Goal: Information Seeking & Learning: Learn about a topic

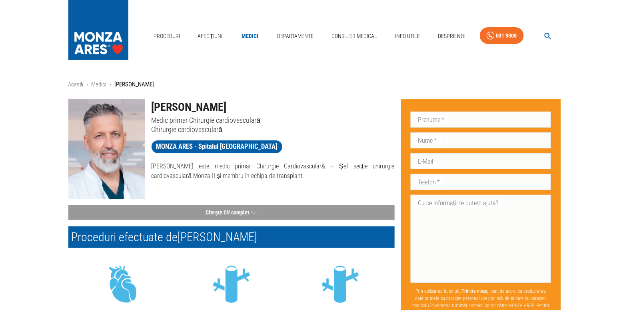
click at [96, 40] on img at bounding box center [98, 28] width 60 height 56
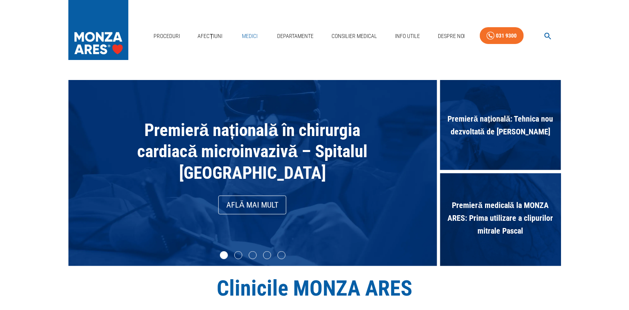
click at [253, 36] on link "Medici" at bounding box center [250, 36] width 26 height 16
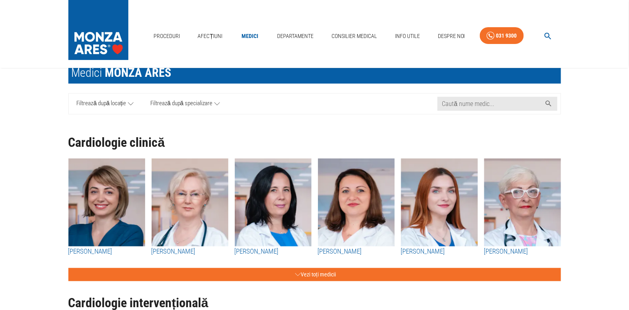
scroll to position [36, 0]
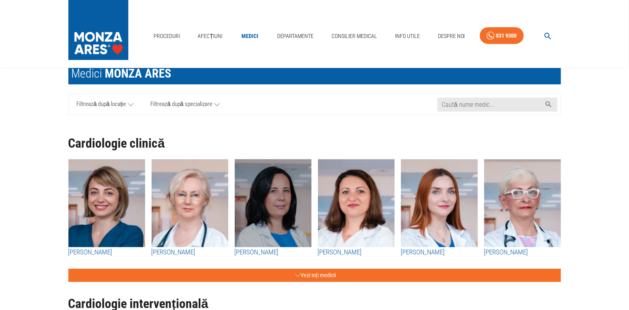
click at [285, 247] on img "button" at bounding box center [273, 203] width 77 height 88
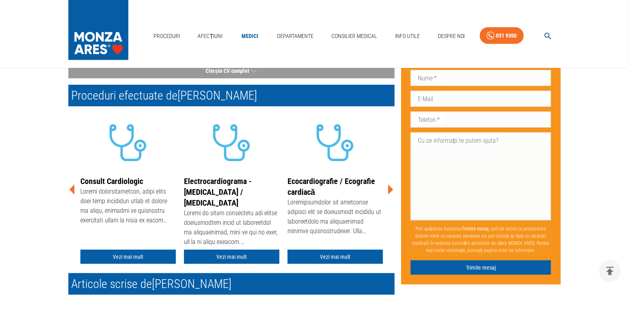
scroll to position [145, 0]
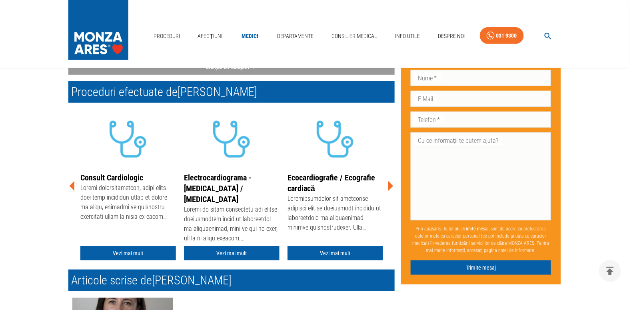
click at [388, 189] on icon at bounding box center [390, 186] width 24 height 24
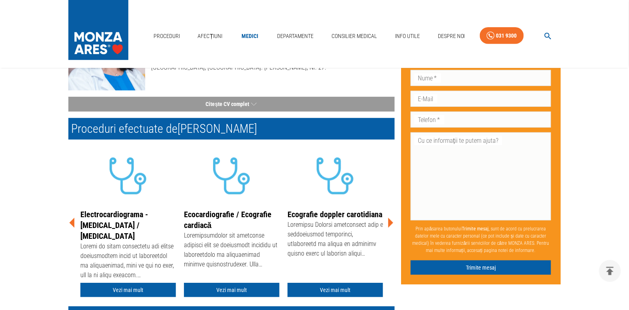
scroll to position [0, 0]
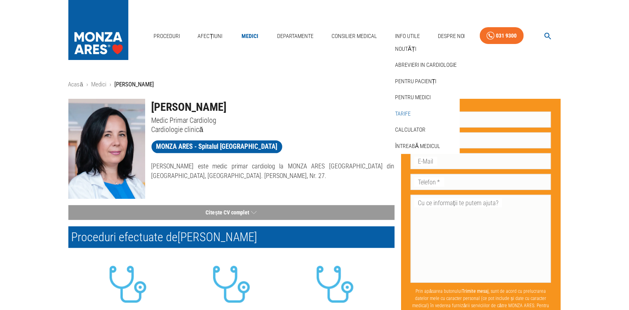
click at [407, 112] on link "Tarife" at bounding box center [402, 113] width 19 height 13
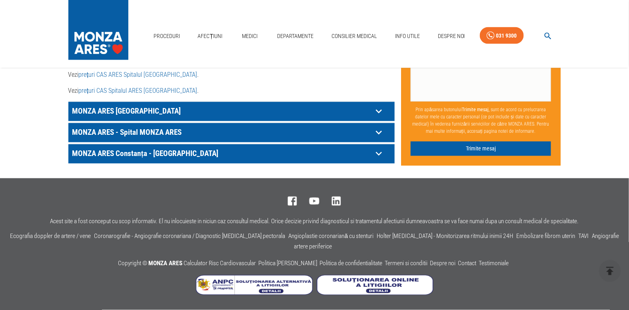
scroll to position [504, 0]
click at [189, 118] on p "MONZA ARES [GEOGRAPHIC_DATA]" at bounding box center [221, 111] width 302 height 12
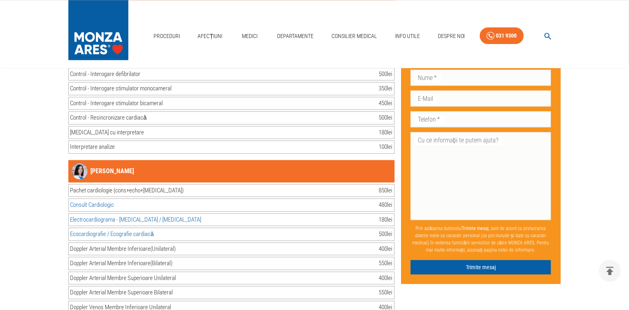
scroll to position [3084, 0]
